Goal: Information Seeking & Learning: Learn about a topic

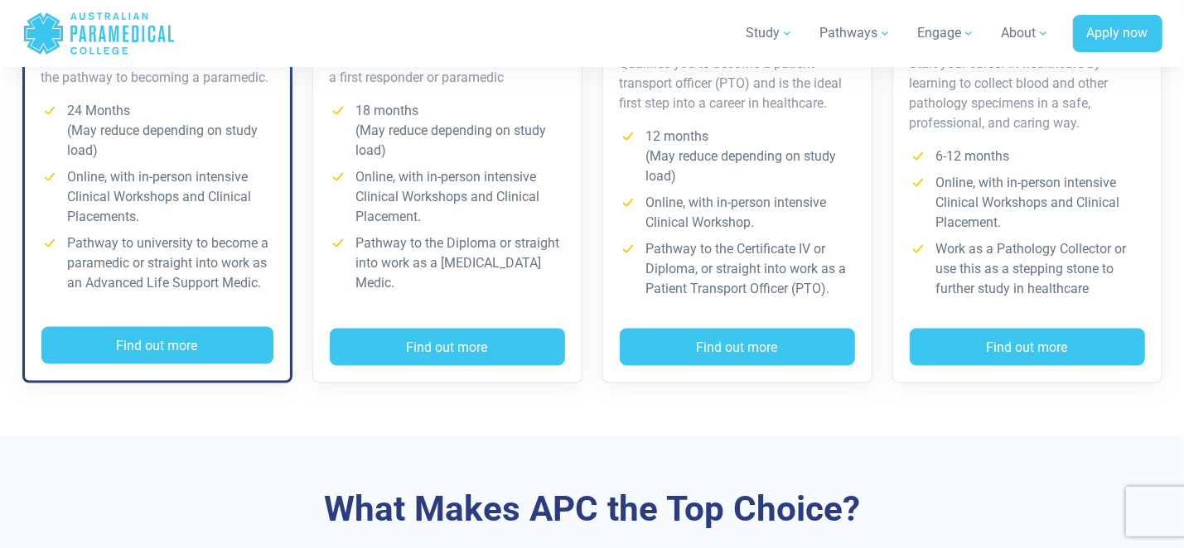
scroll to position [1408, 0]
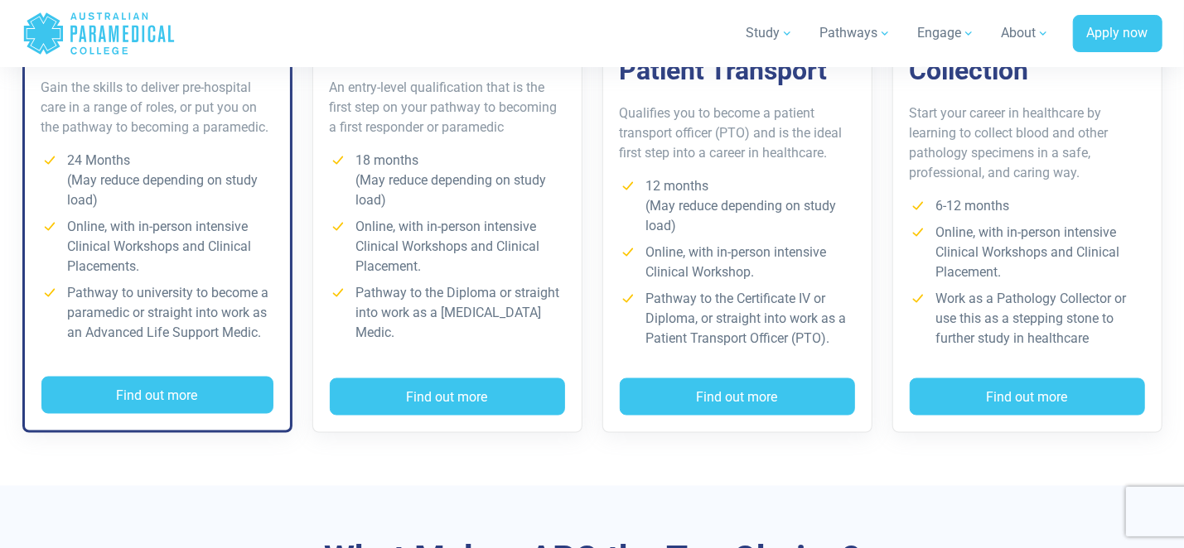
click at [155, 201] on li "24 Months (May reduce depending on study load)" at bounding box center [157, 181] width 232 height 60
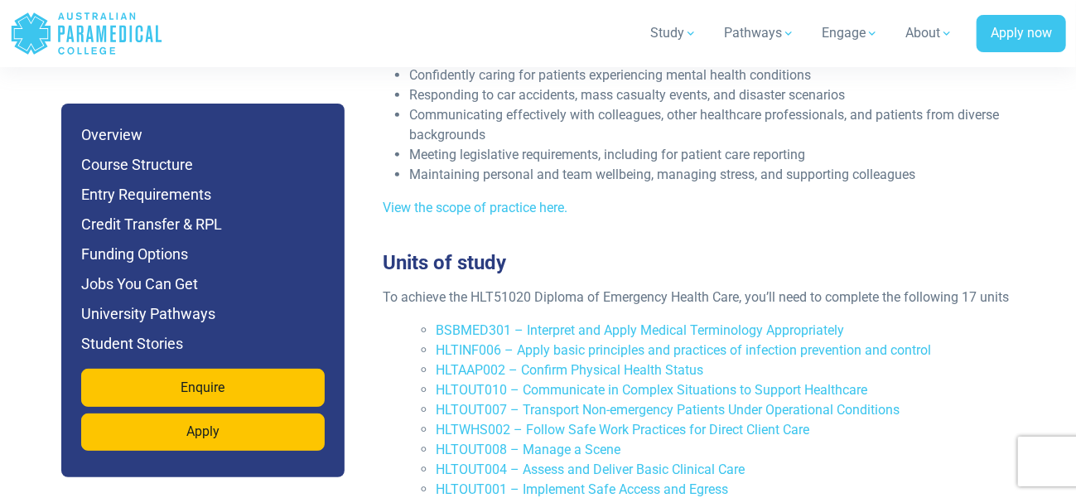
scroll to position [3667, 0]
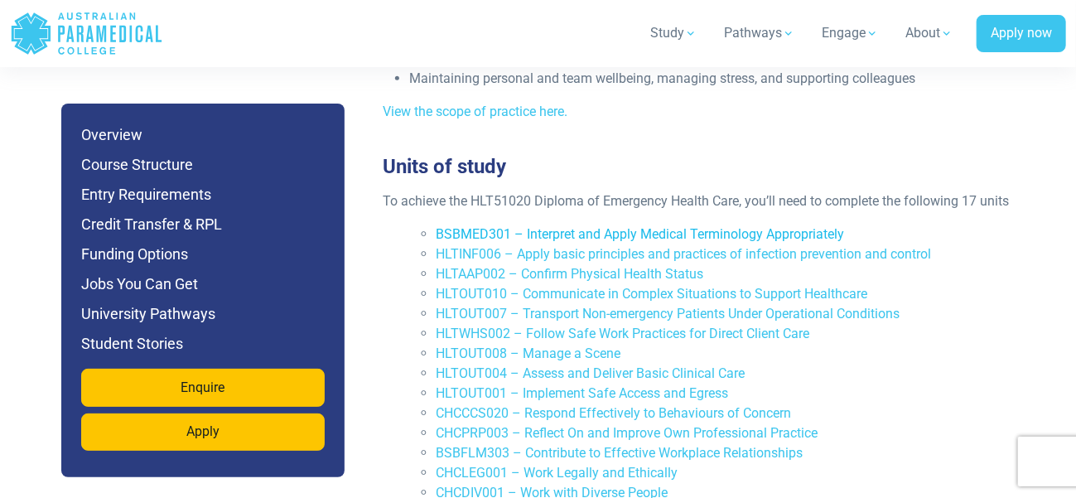
click at [618, 226] on link "BSBMED301 – Interpret and Apply Medical Terminology Appropriately" at bounding box center [640, 234] width 408 height 16
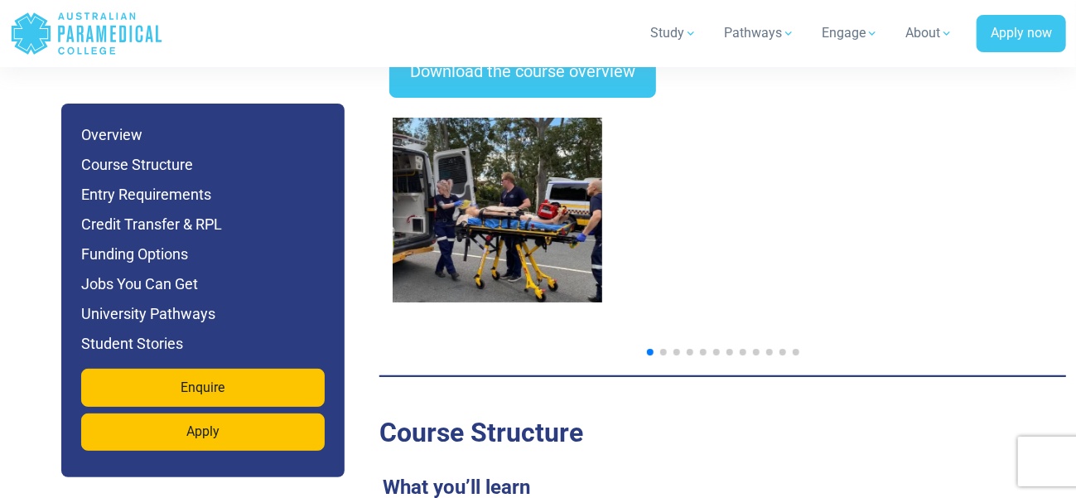
scroll to position [2990, 0]
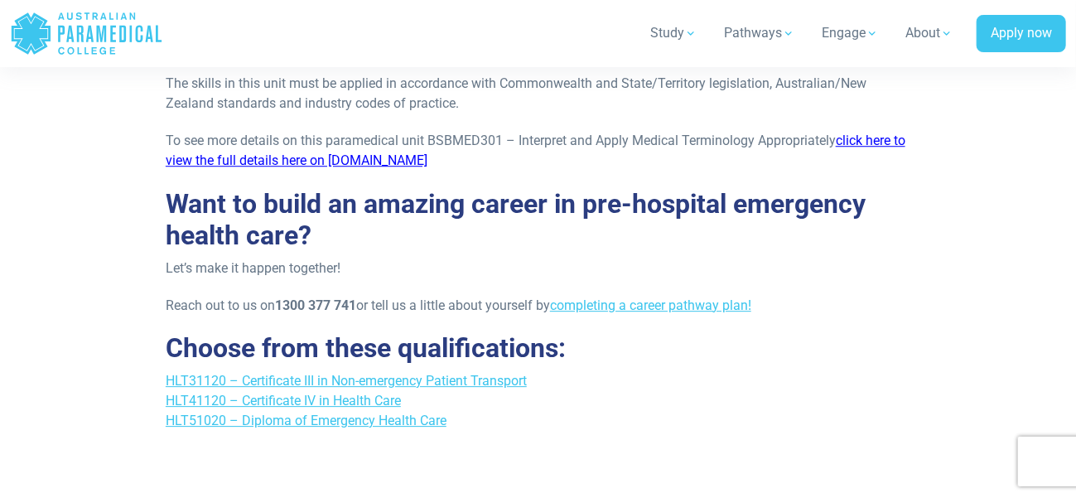
scroll to position [1581, 0]
